Goal: Transaction & Acquisition: Purchase product/service

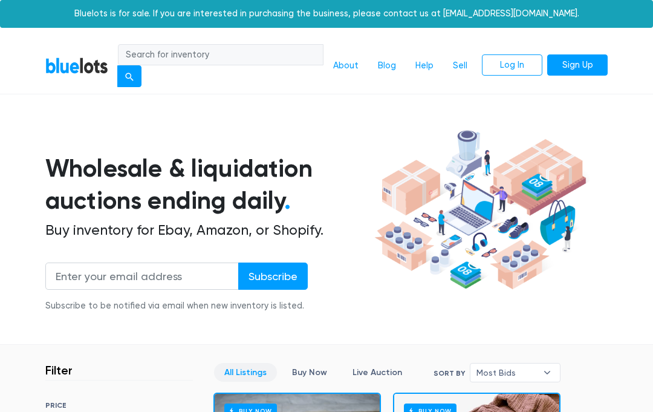
click at [219, 53] on input "search" at bounding box center [220, 55] width 205 height 22
type input "Clothing"
click at [136, 78] on button "submit" at bounding box center [129, 76] width 24 height 22
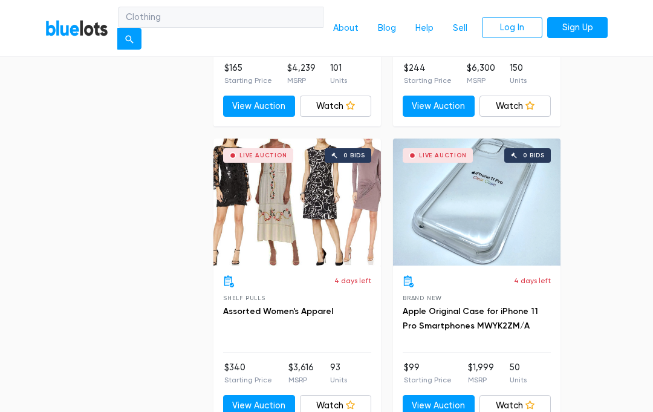
scroll to position [3265, 0]
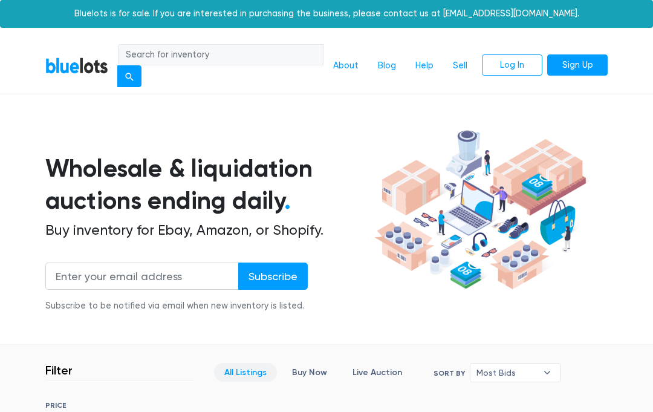
click at [601, 186] on div at bounding box center [489, 219] width 236 height 187
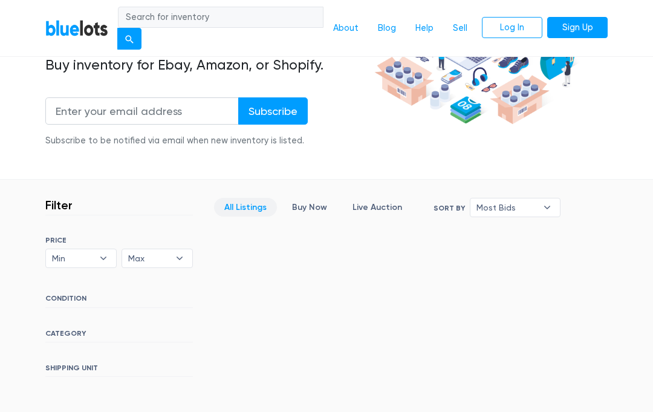
scroll to position [209, 0]
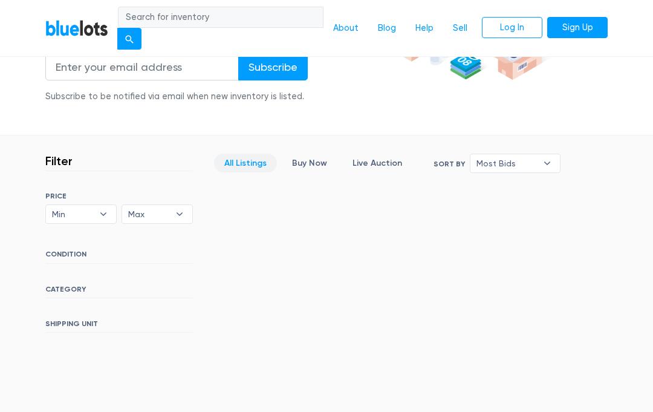
click at [308, 166] on link "Buy Now" at bounding box center [310, 162] width 56 height 19
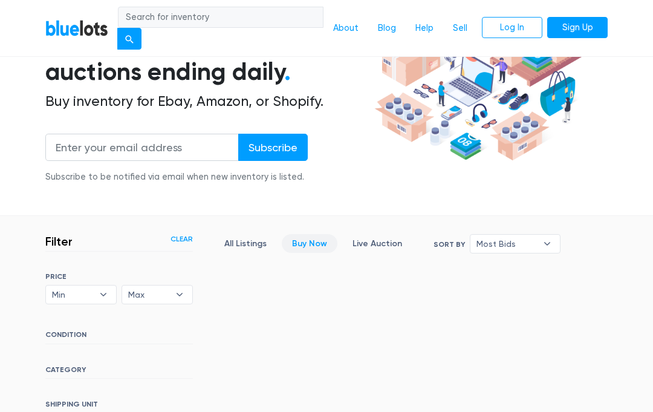
scroll to position [145, 0]
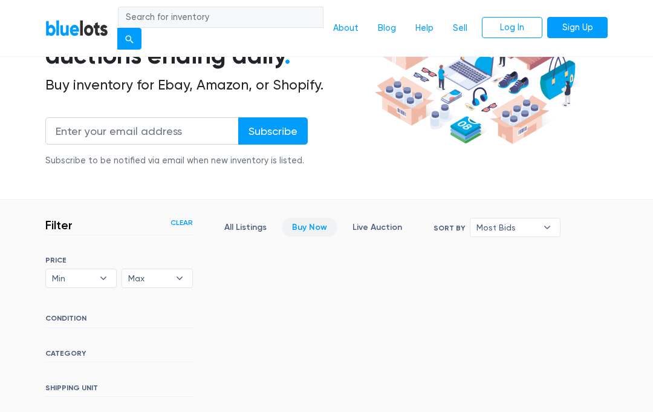
click at [73, 321] on h6 "CONDITION" at bounding box center [118, 320] width 147 height 13
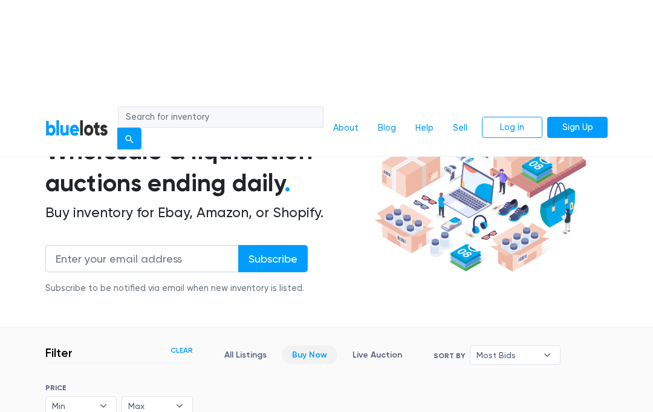
scroll to position [0, 0]
